Goal: Information Seeking & Learning: Learn about a topic

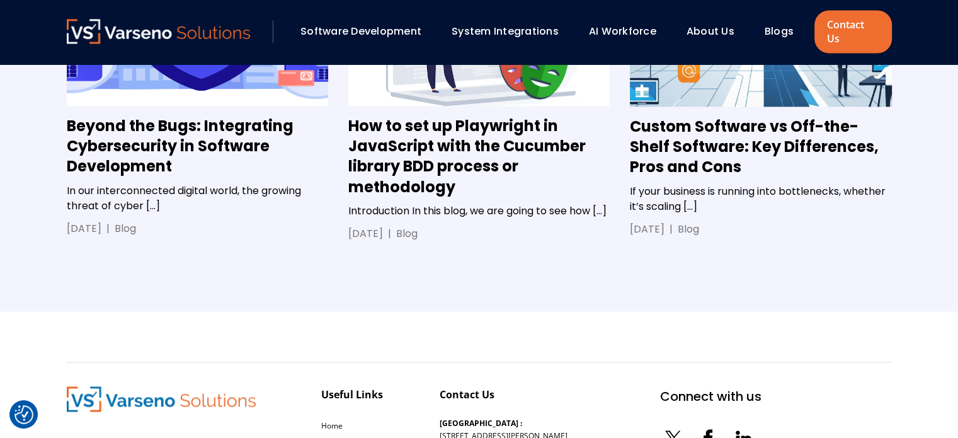
scroll to position [2215, 0]
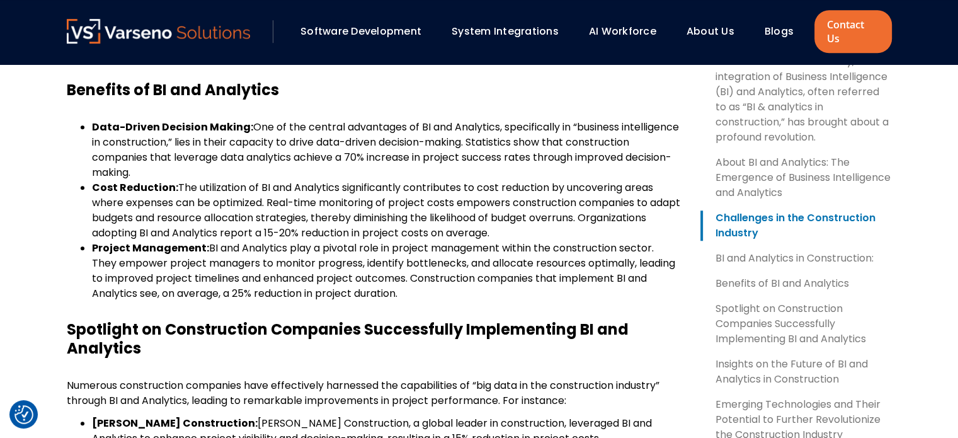
scroll to position [993, 0]
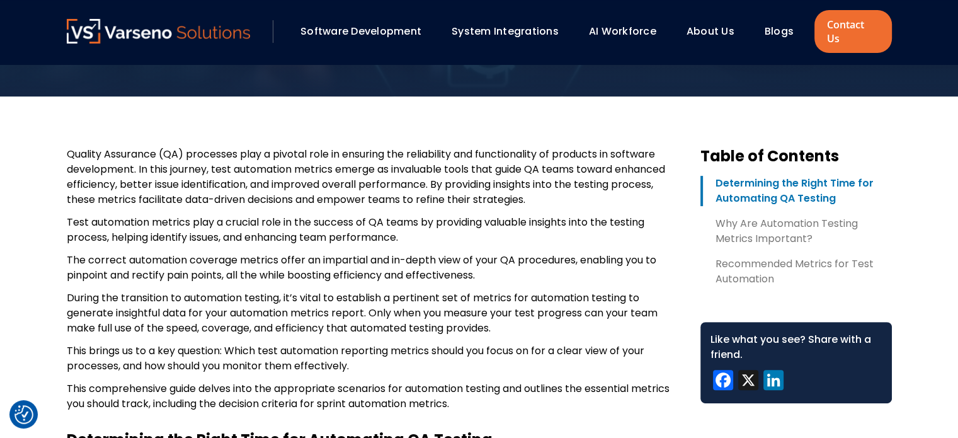
scroll to position [433, 0]
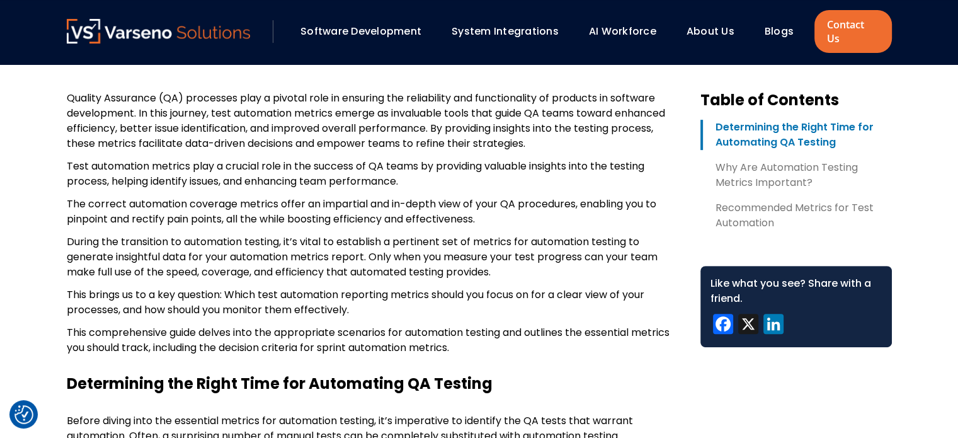
click at [401, 251] on p "During the transition to automation testing, it’s vital to establish a pertinen…" at bounding box center [373, 256] width 613 height 45
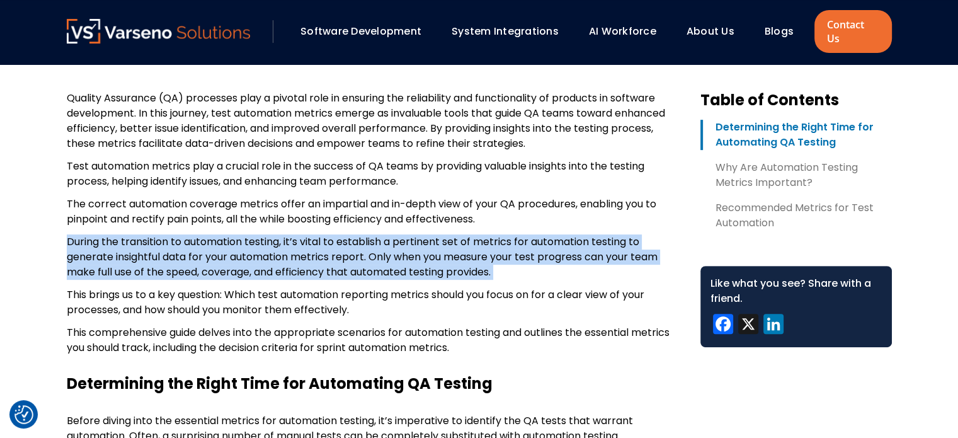
click at [401, 251] on p "During the transition to automation testing, it’s vital to establish a pertinen…" at bounding box center [373, 256] width 613 height 45
copy div "During the transition to automation testing, it’s vital to establish a pertinen…"
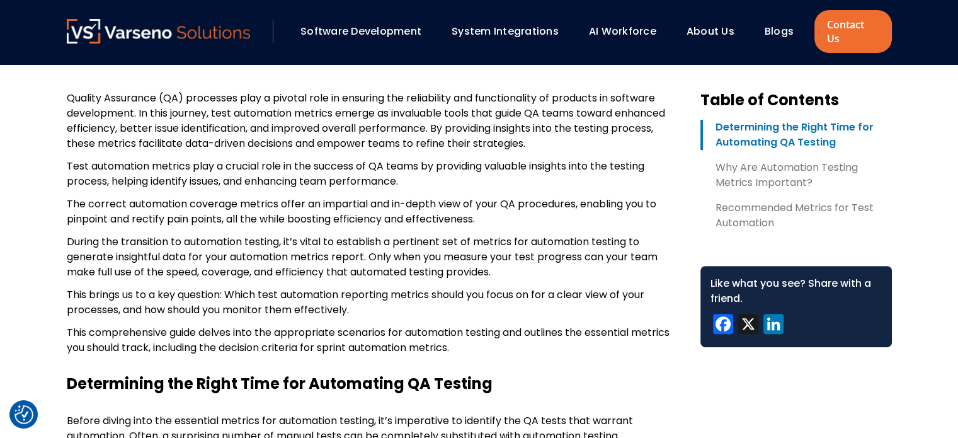
click at [277, 296] on p "This brings us to a key question: Which test automation reporting metrics shoul…" at bounding box center [373, 302] width 613 height 30
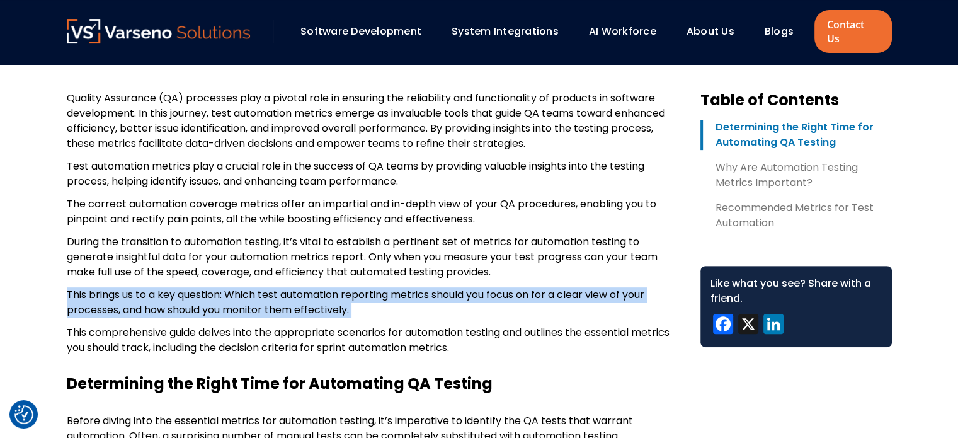
click at [277, 296] on p "This brings us to a key question: Which test automation reporting metrics shoul…" at bounding box center [373, 302] width 613 height 30
copy div "This brings us to a key question: Which test automation reporting metrics shoul…"
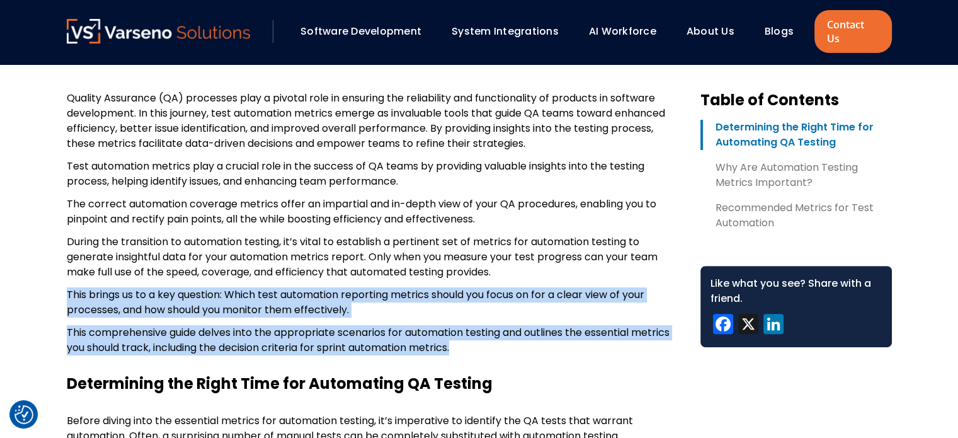
copy div "This brings us to a key question: Which test automation reporting metrics shoul…"
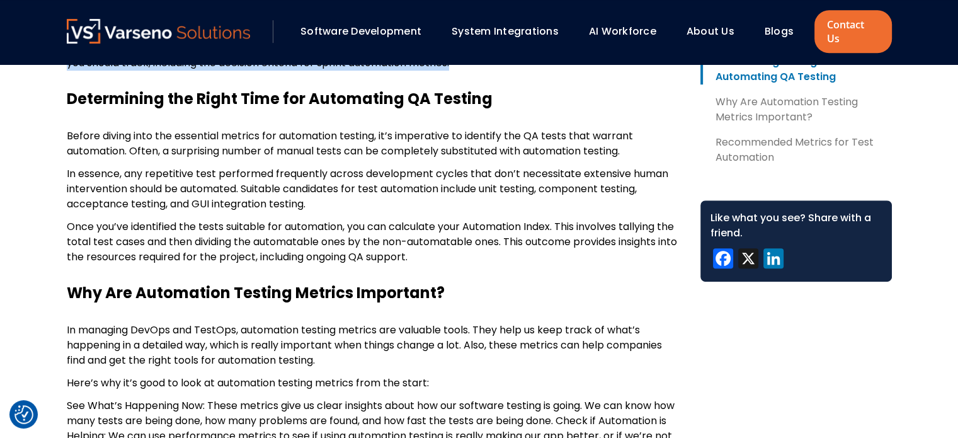
scroll to position [700, 0]
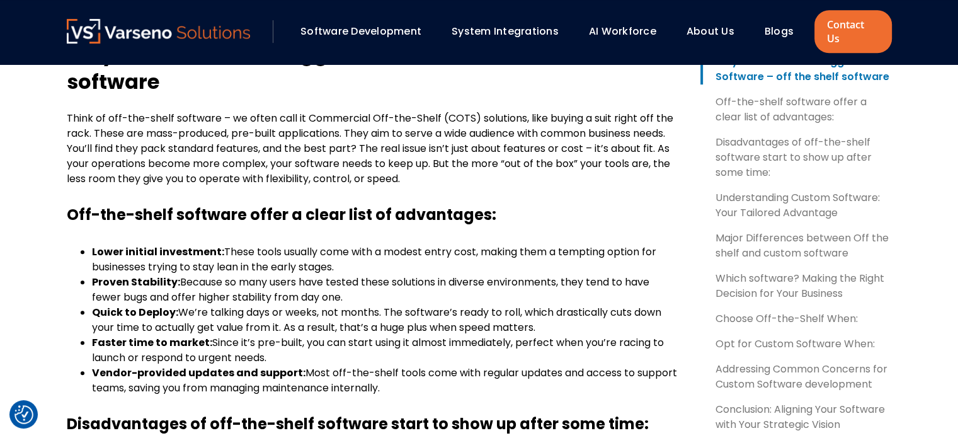
scroll to position [695, 0]
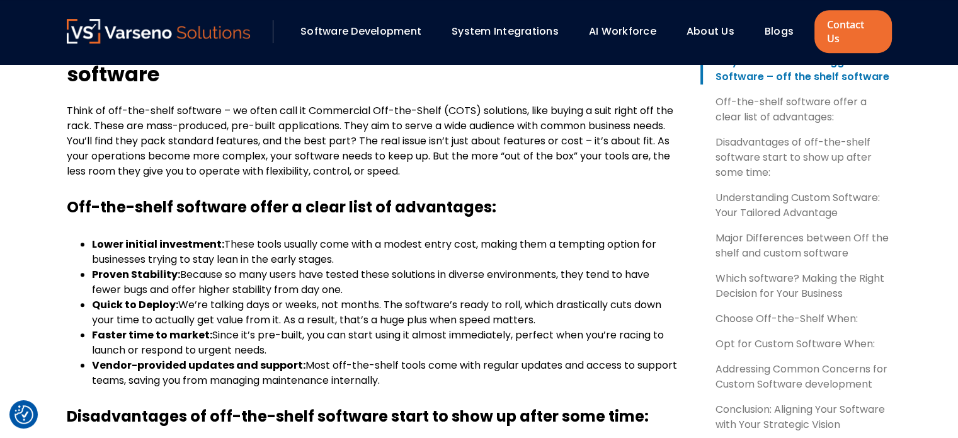
click at [360, 112] on p "Think of off-the-shelf software – we often call it Commercial Off-the-Shelf (CO…" at bounding box center [373, 141] width 613 height 76
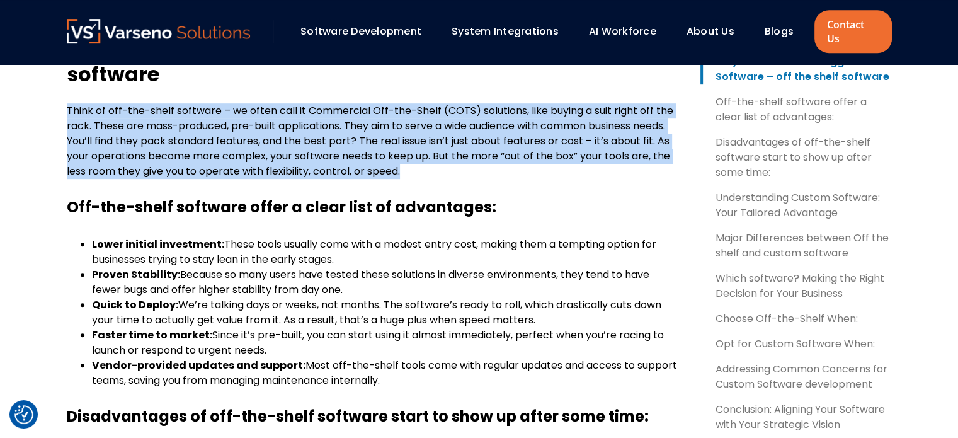
click at [360, 112] on p "Think of off-the-shelf software – we often call it Commercial Off-the-Shelf (CO…" at bounding box center [373, 141] width 613 height 76
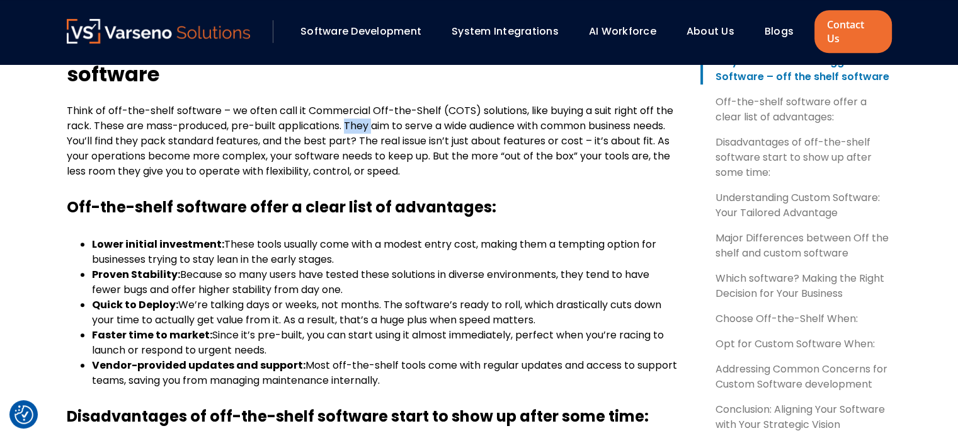
click at [360, 112] on p "Think of off-the-shelf software – we often call it Commercial Off-the-Shelf (CO…" at bounding box center [373, 141] width 613 height 76
click at [365, 129] on p "Think of off-the-shelf software – we often call it Commercial Off-the-Shelf (CO…" at bounding box center [373, 141] width 613 height 76
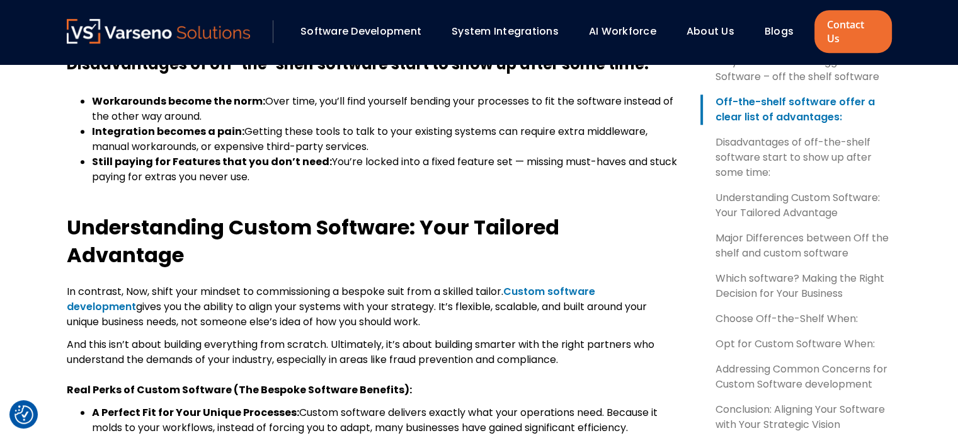
scroll to position [1051, 0]
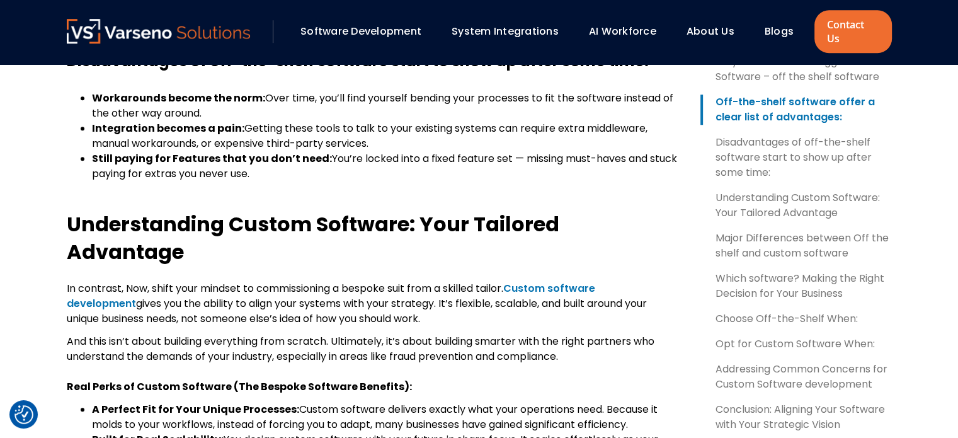
click at [368, 334] on span "And this isn’t about building everything from scratch. Ultimately, it’s about b…" at bounding box center [361, 349] width 588 height 30
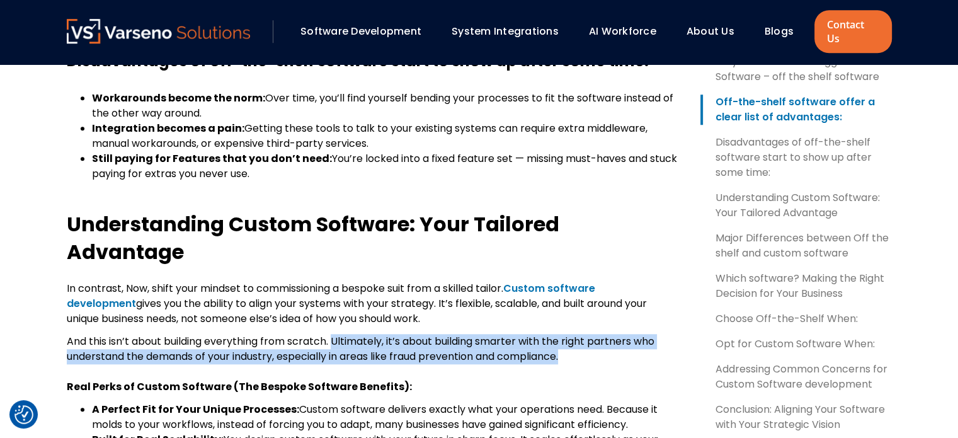
copy span "Ultimately, it’s about building smarter with the right partners who understand …"
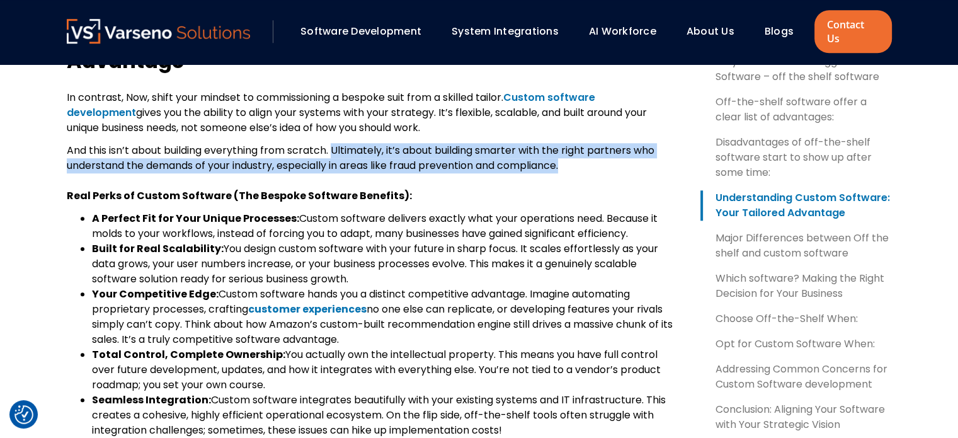
scroll to position [1242, 0]
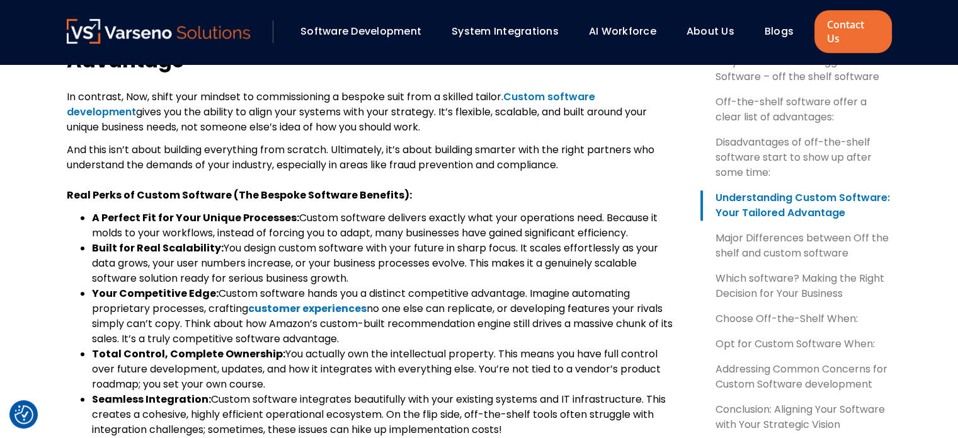
click at [91, 210] on ul "A Perfect Fit for Your Unique Processes: Custom software delivers exactly what …" at bounding box center [373, 323] width 613 height 227
copy ul "A Perfect Fit for Your Unique Processes: Custom software delivers exactly what …"
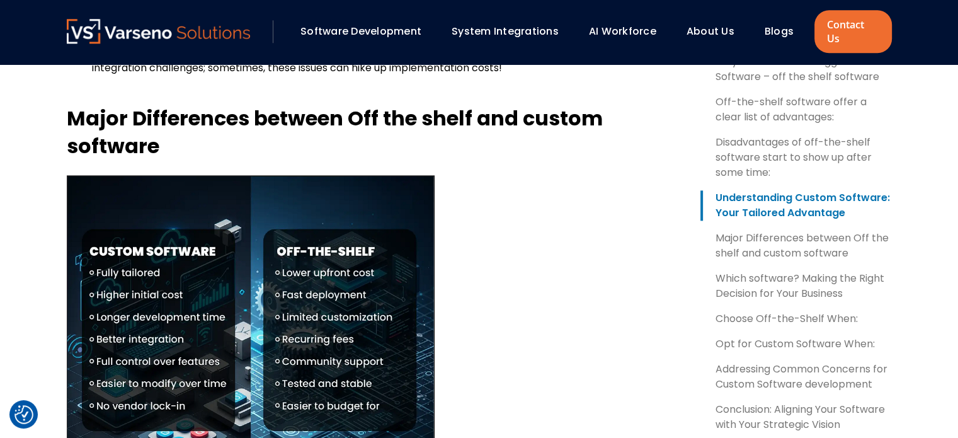
scroll to position [1612, 0]
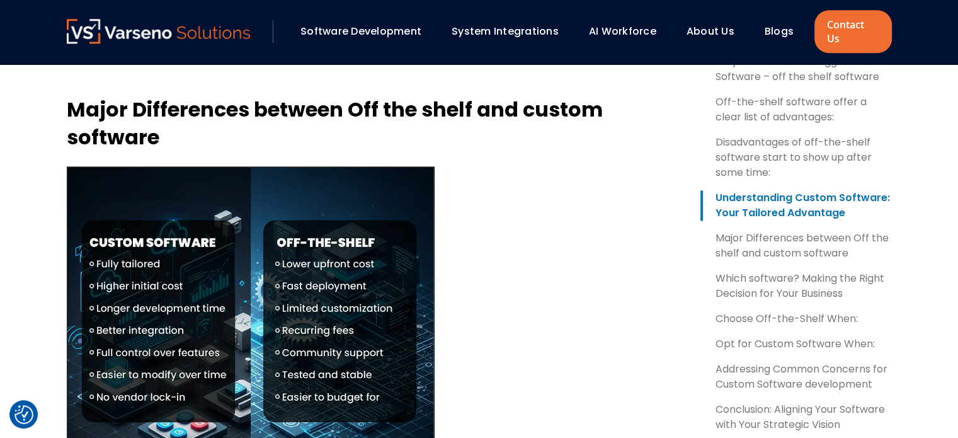
click at [281, 95] on b "Major Differences between Off the shelf and custom software" at bounding box center [335, 123] width 536 height 56
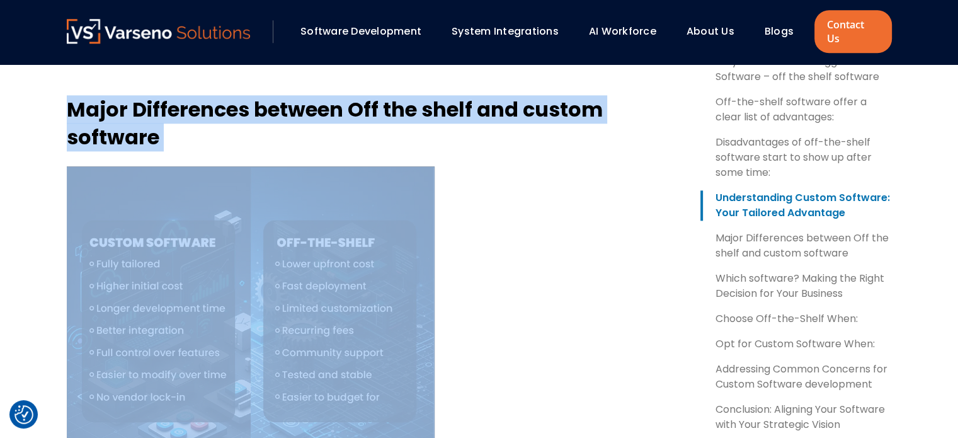
click at [281, 95] on b "Major Differences between Off the shelf and custom software" at bounding box center [335, 123] width 536 height 56
copy div "Major Differences between Off the shelf and custom software"
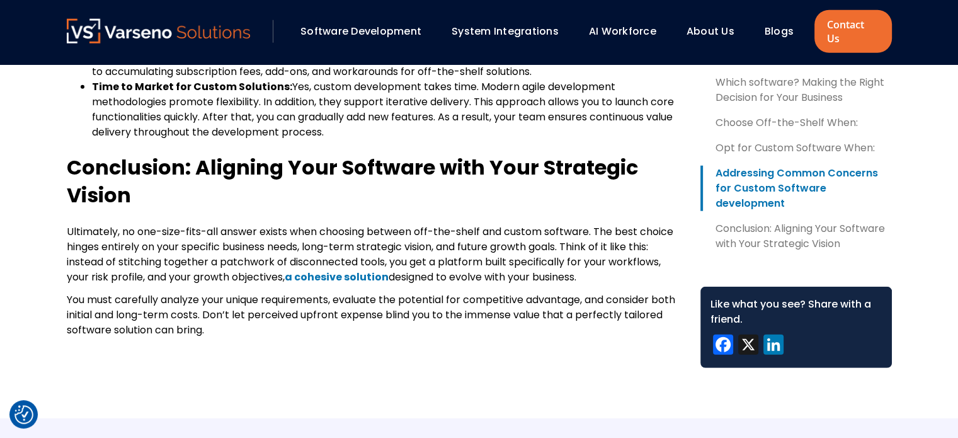
scroll to position [3345, 0]
click at [332, 294] on p "You must carefully analyze your unique requirements, evaluate the potential for…" at bounding box center [373, 314] width 613 height 45
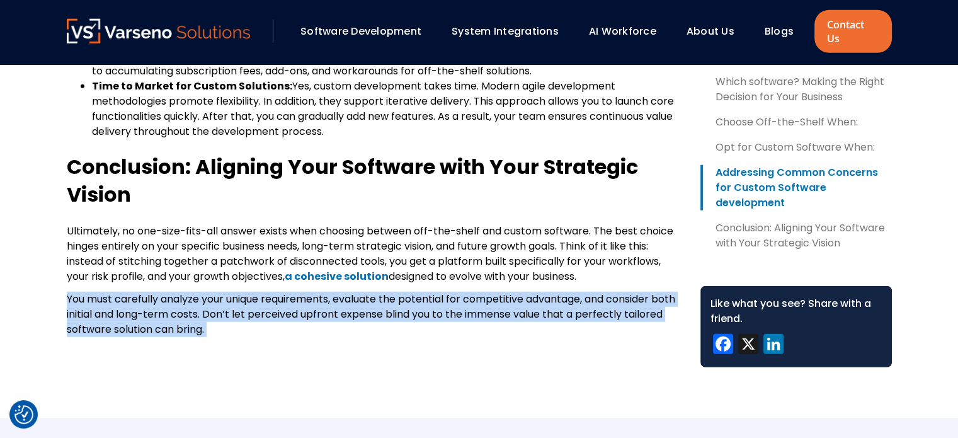
click at [332, 294] on p "You must carefully analyze your unique requirements, evaluate the potential for…" at bounding box center [373, 314] width 613 height 45
copy div "You must carefully analyze your unique requirements, evaluate the potential for…"
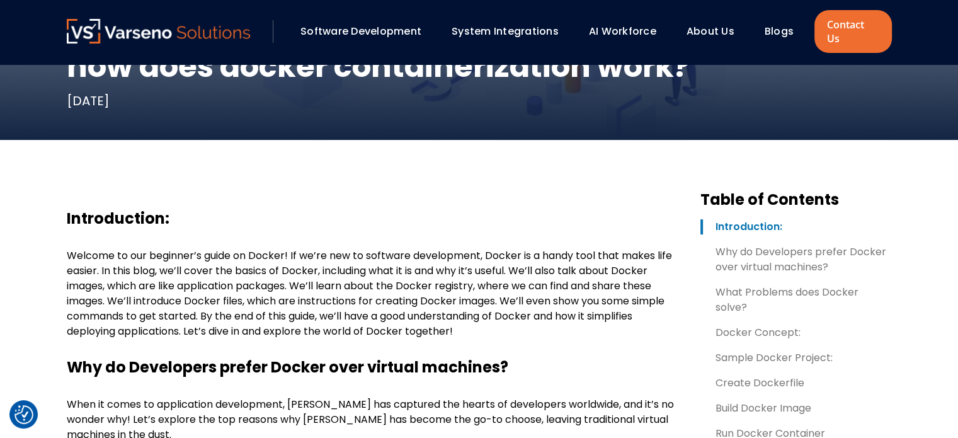
scroll to position [353, 0]
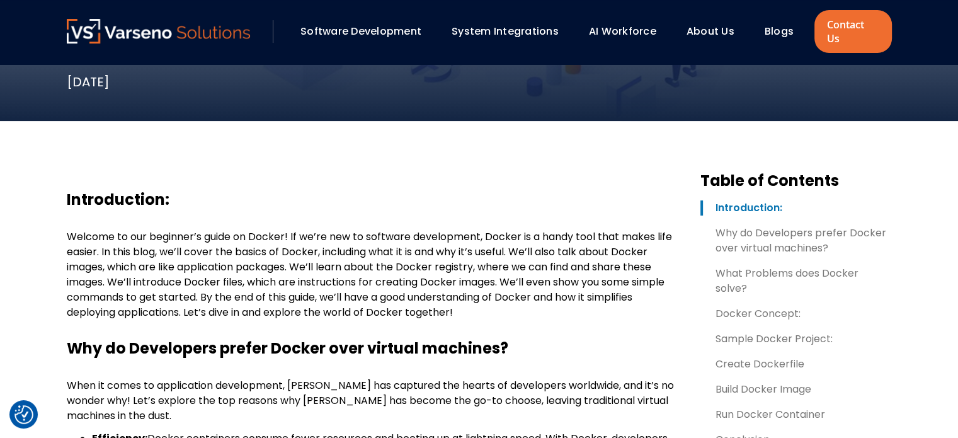
click at [95, 190] on h3 "Introduction:" at bounding box center [373, 199] width 613 height 19
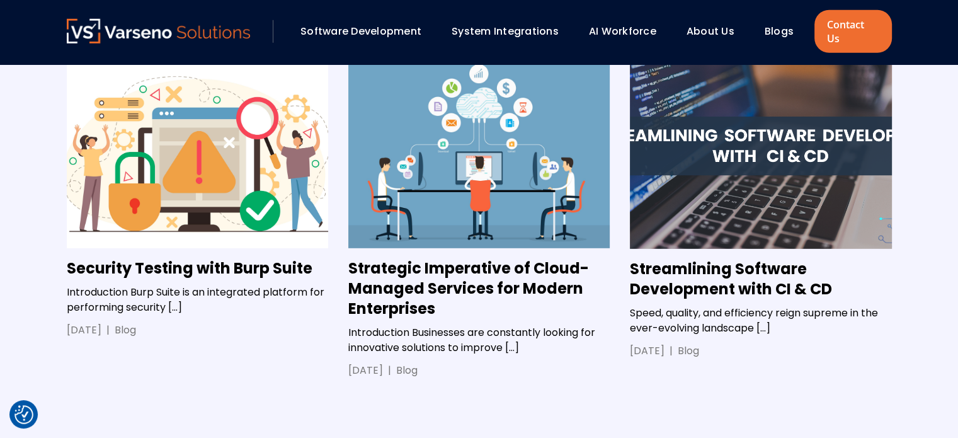
scroll to position [3404, 0]
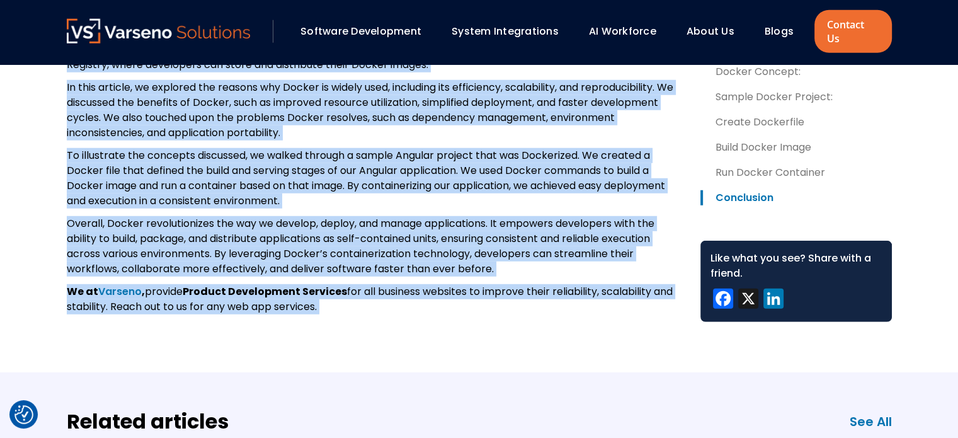
drag, startPoint x: 95, startPoint y: 181, endPoint x: 343, endPoint y: 360, distance: 305.9
copy div "Loremipsumdo: Sitamet co adi elitsedd’e tempo in Utlabo! Et do’ma ali en admini…"
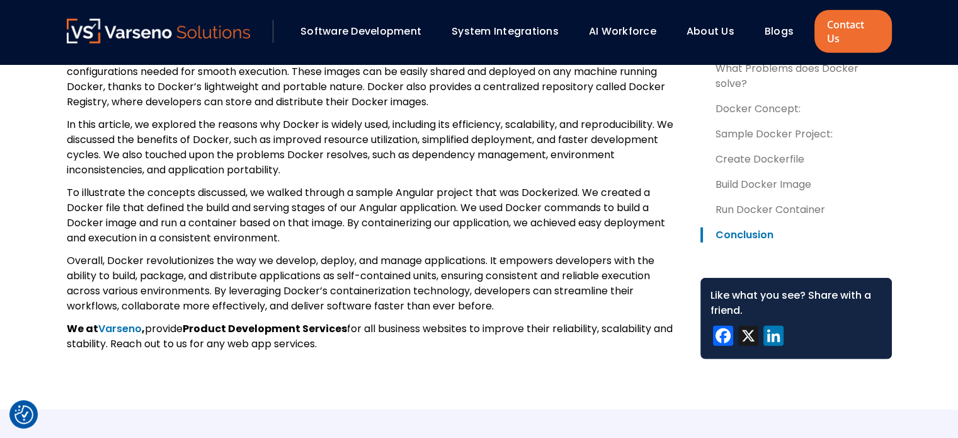
scroll to position [3369, 0]
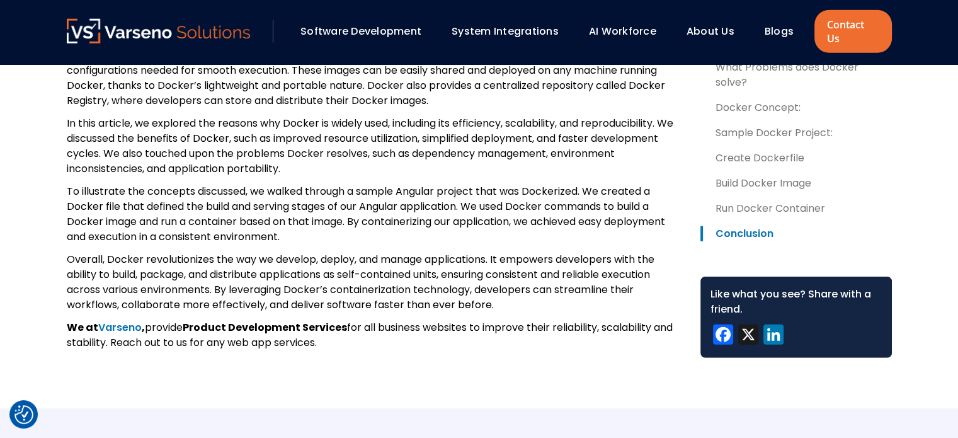
click at [70, 176] on p "In this article, we explored the reasons why Docker is widely used, including i…" at bounding box center [373, 146] width 613 height 60
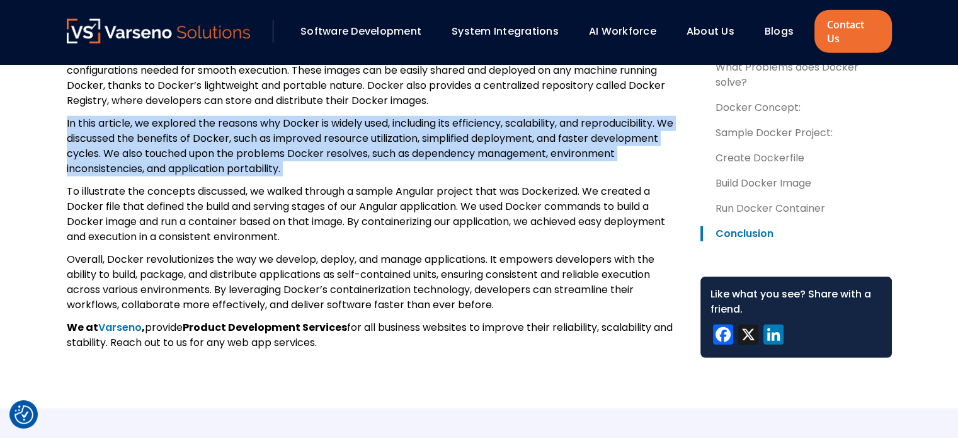
click at [70, 176] on p "In this article, we explored the reasons why Docker is widely used, including i…" at bounding box center [373, 146] width 613 height 60
copy div "In this article, we explored the reasons why Docker is widely used, including i…"
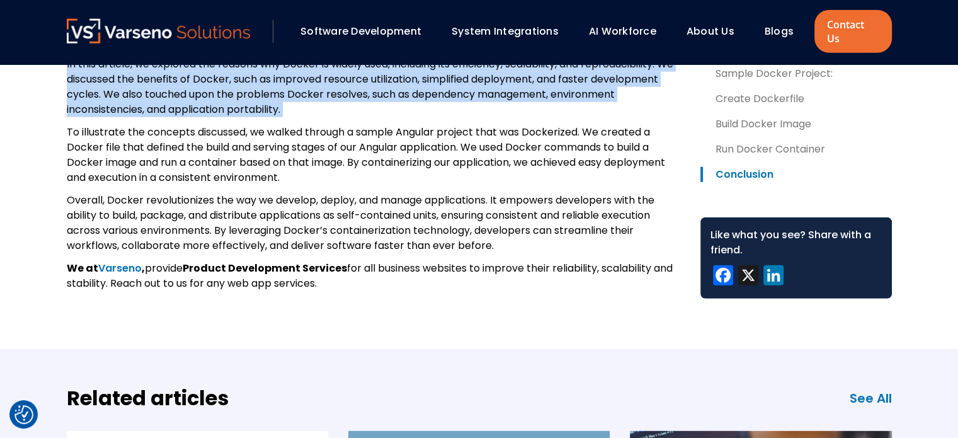
scroll to position [3429, 0]
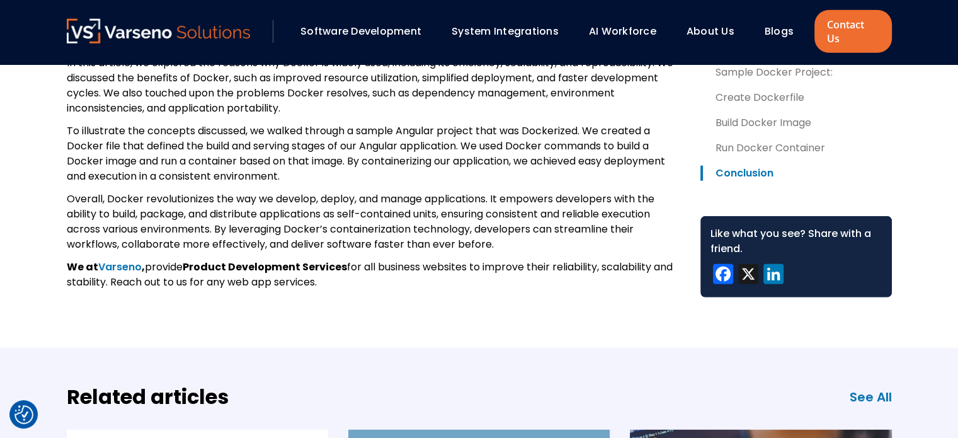
click at [270, 252] on p "Overall, Docker revolutionizes the way we develop, deploy, and manage applicati…" at bounding box center [373, 221] width 613 height 60
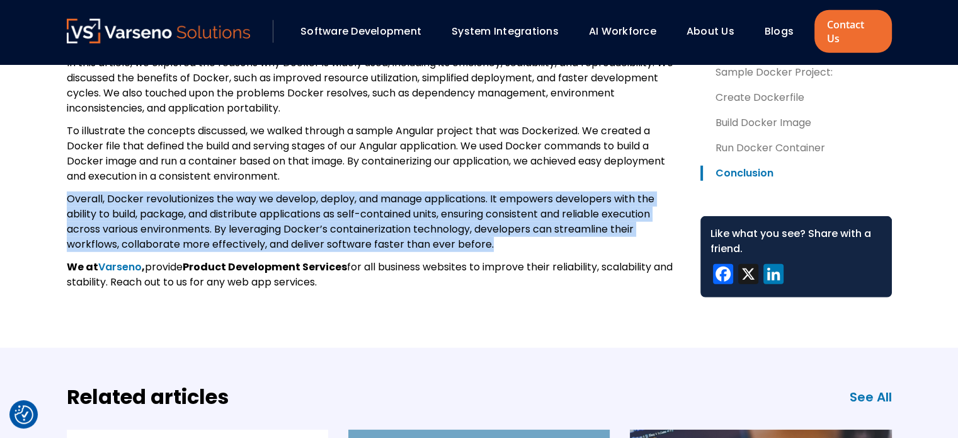
click at [270, 252] on p "Overall, Docker revolutionizes the way we develop, deploy, and manage applicati…" at bounding box center [373, 221] width 613 height 60
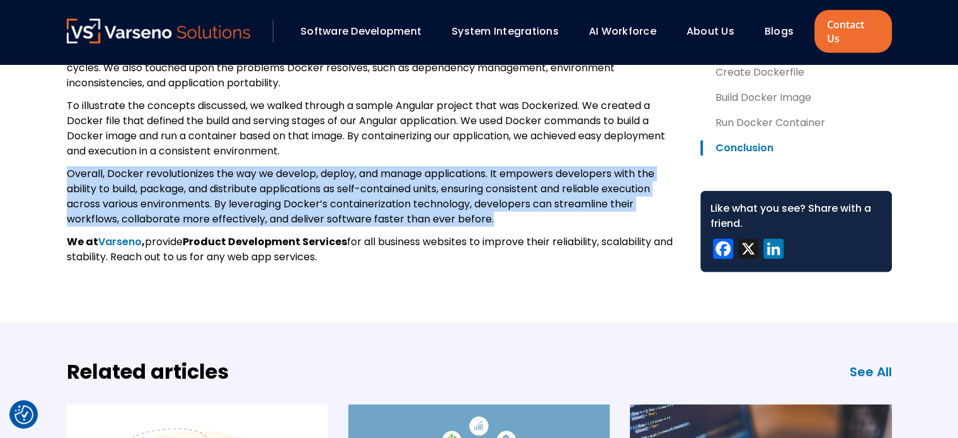
scroll to position [3454, 0]
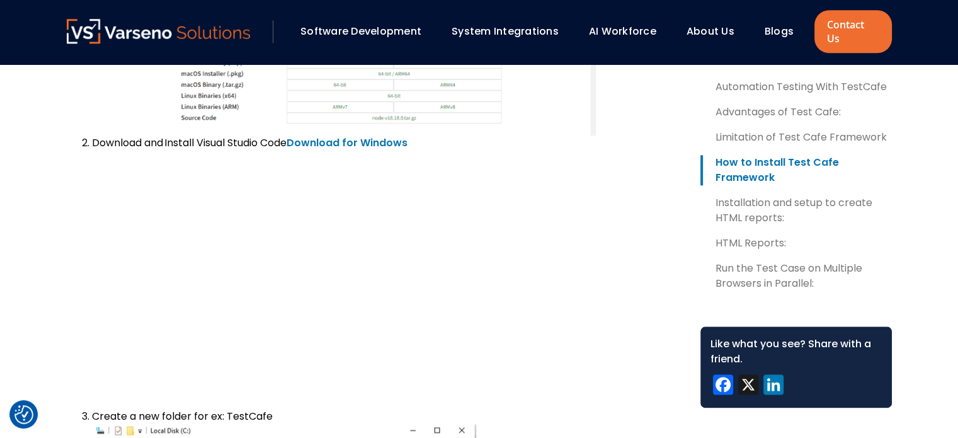
scroll to position [1458, 0]
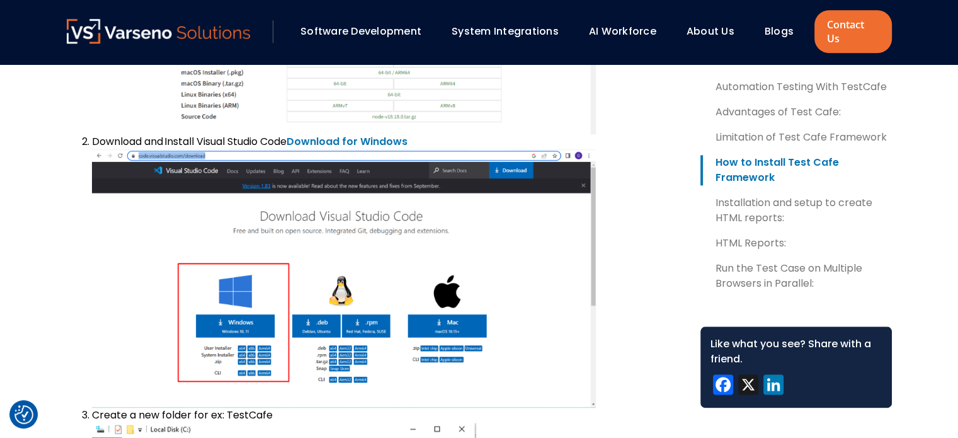
drag, startPoint x: 218, startPoint y: 94, endPoint x: 219, endPoint y: 76, distance: 18.3
click at [218, 94] on img at bounding box center [344, 9] width 504 height 249
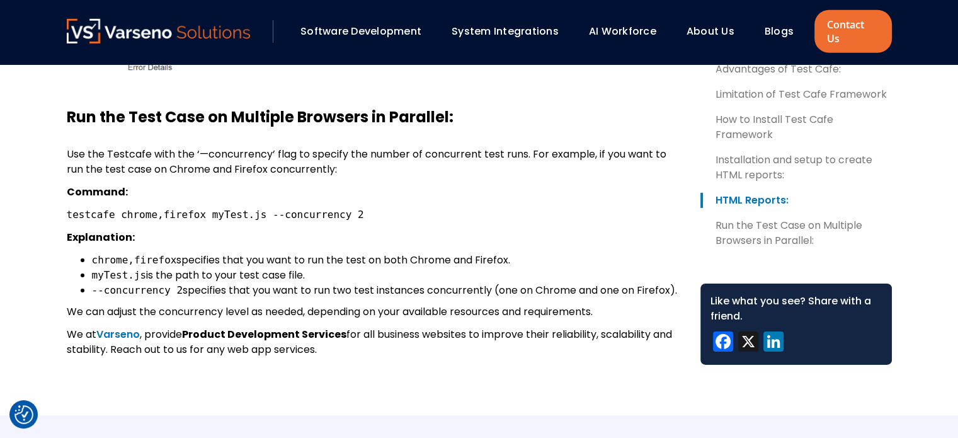
scroll to position [4024, 0]
